Goal: Information Seeking & Learning: Find specific page/section

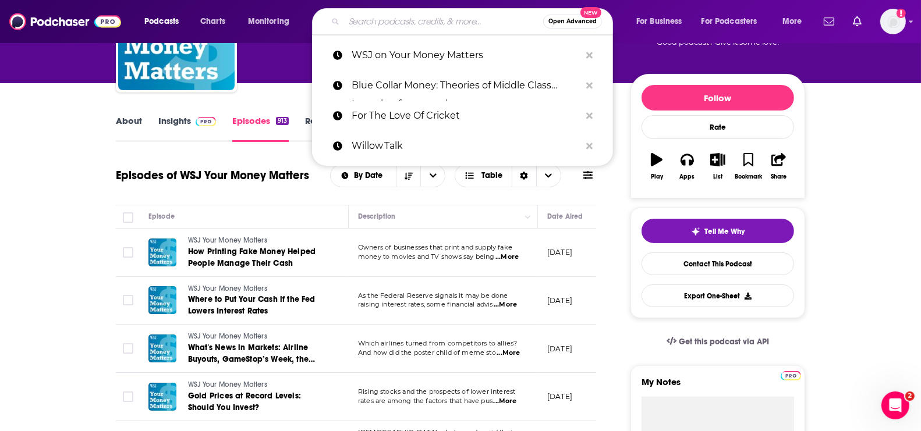
type input "Kaya Biz Podcast"
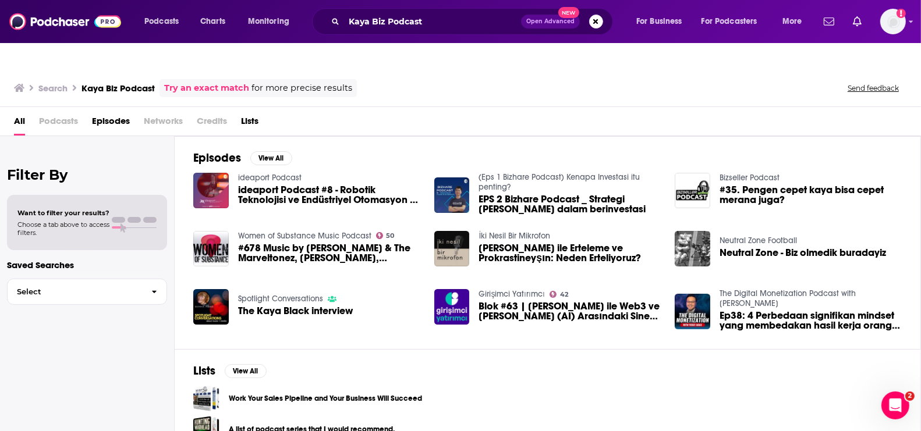
click at [52, 112] on span "Podcasts" at bounding box center [58, 124] width 39 height 24
click at [56, 112] on span "Podcasts" at bounding box center [58, 124] width 39 height 24
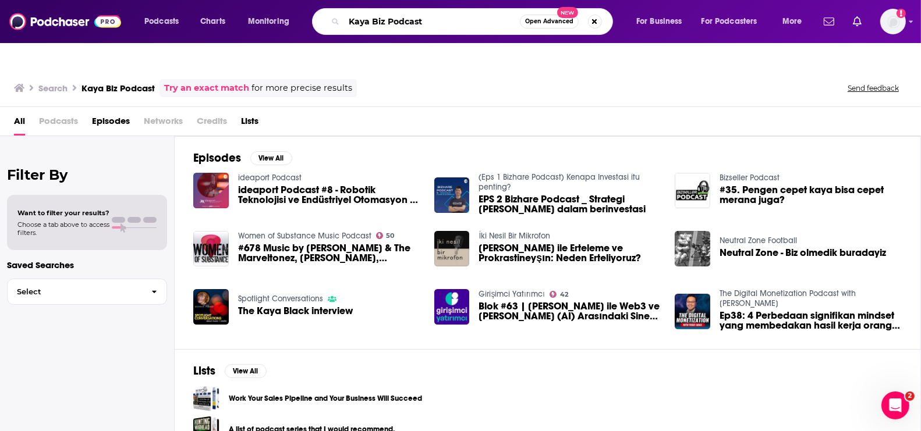
drag, startPoint x: 447, startPoint y: 23, endPoint x: 259, endPoint y: 23, distance: 188.6
click at [259, 23] on div "Podcasts Charts Monitoring Kaya Biz Podcast Open Advanced New For Business For …" at bounding box center [474, 21] width 677 height 27
paste input "The Money Show p"
type input "The Money Show podcast"
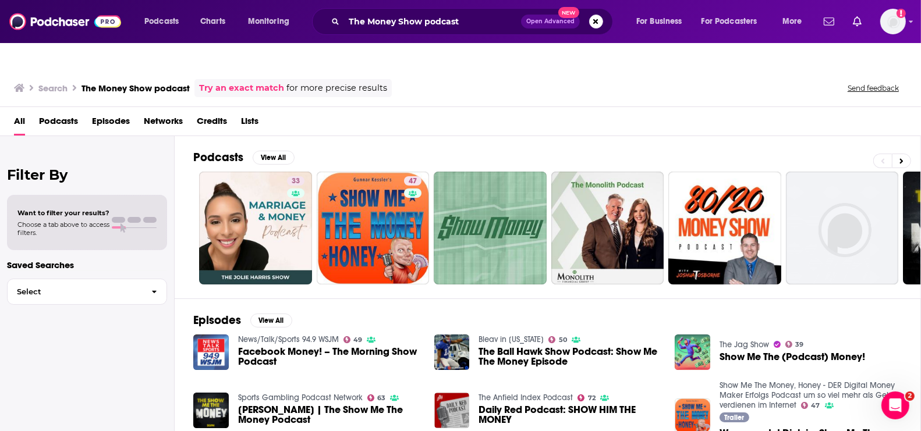
click at [66, 112] on span "Podcasts" at bounding box center [58, 124] width 39 height 24
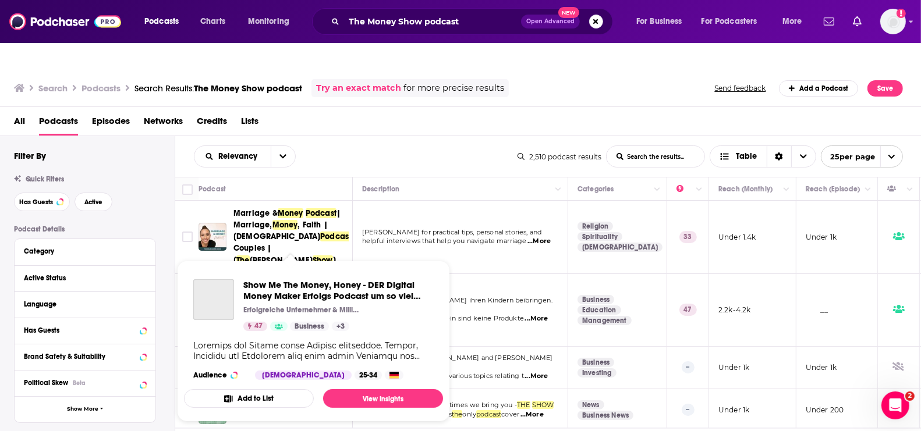
scroll to position [94, 0]
